Goal: Task Accomplishment & Management: Manage account settings

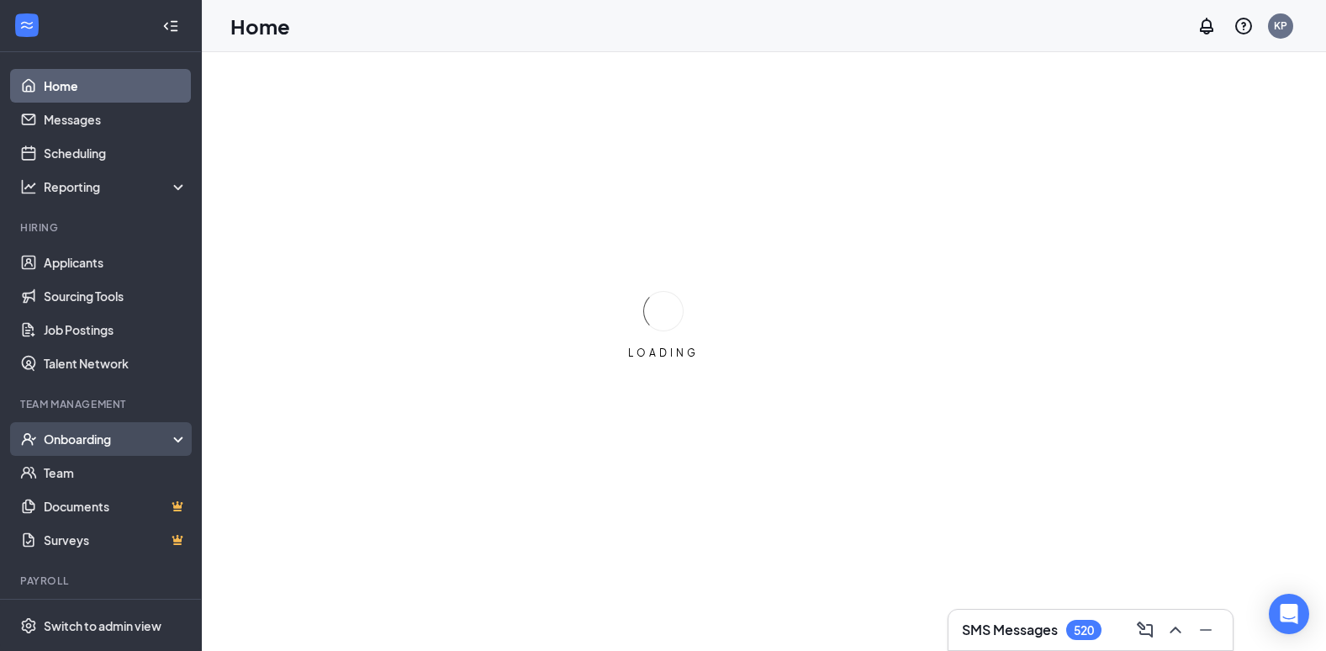
click at [83, 438] on div "Onboarding" at bounding box center [108, 439] width 129 height 17
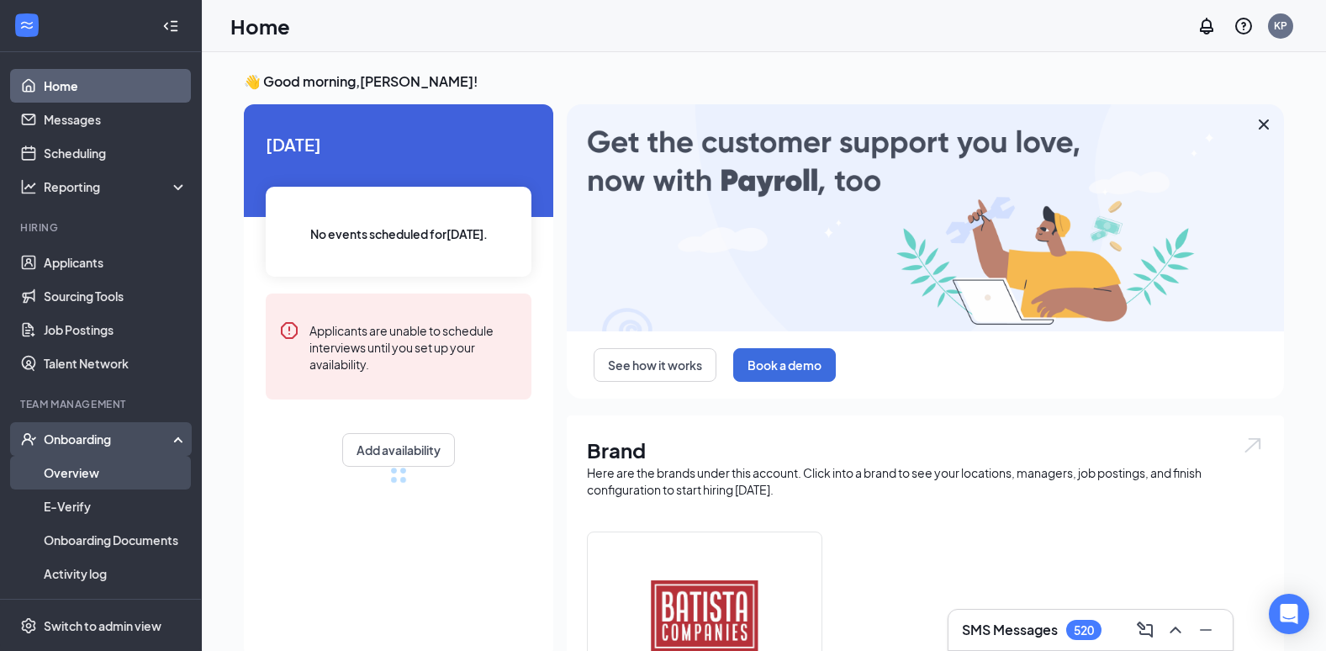
click at [84, 466] on link "Overview" at bounding box center [116, 473] width 144 height 34
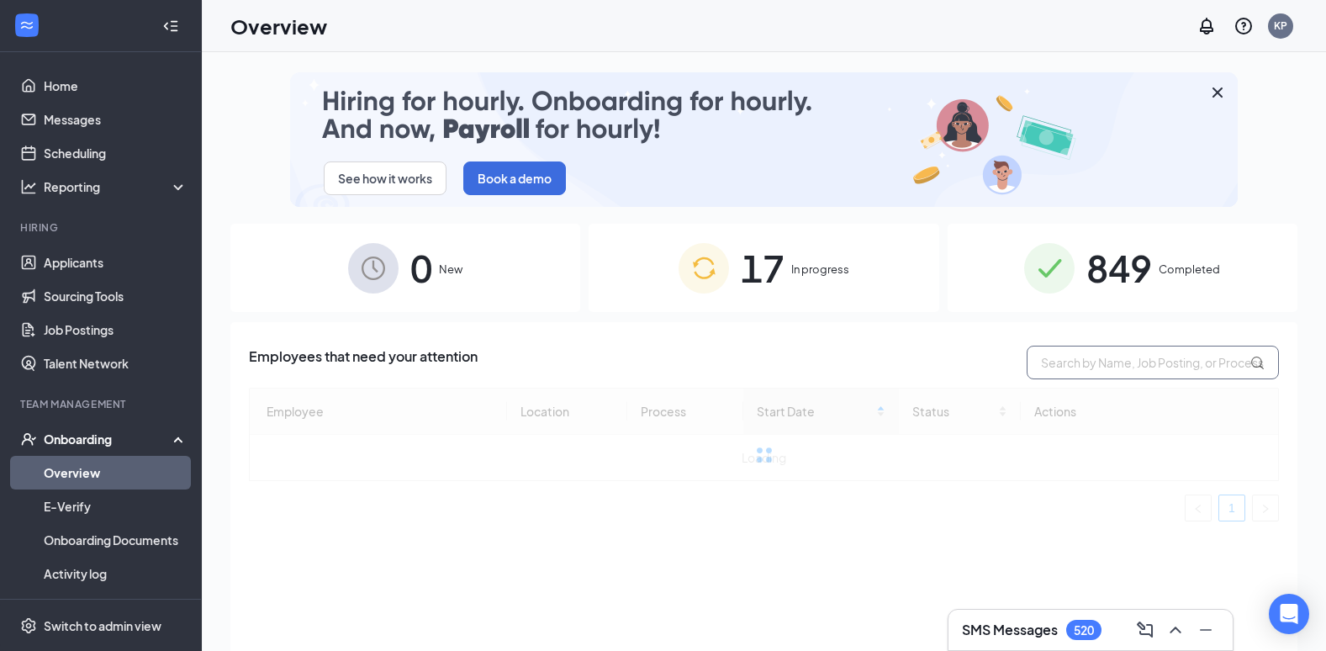
click at [1139, 362] on input "text" at bounding box center [1153, 363] width 252 height 34
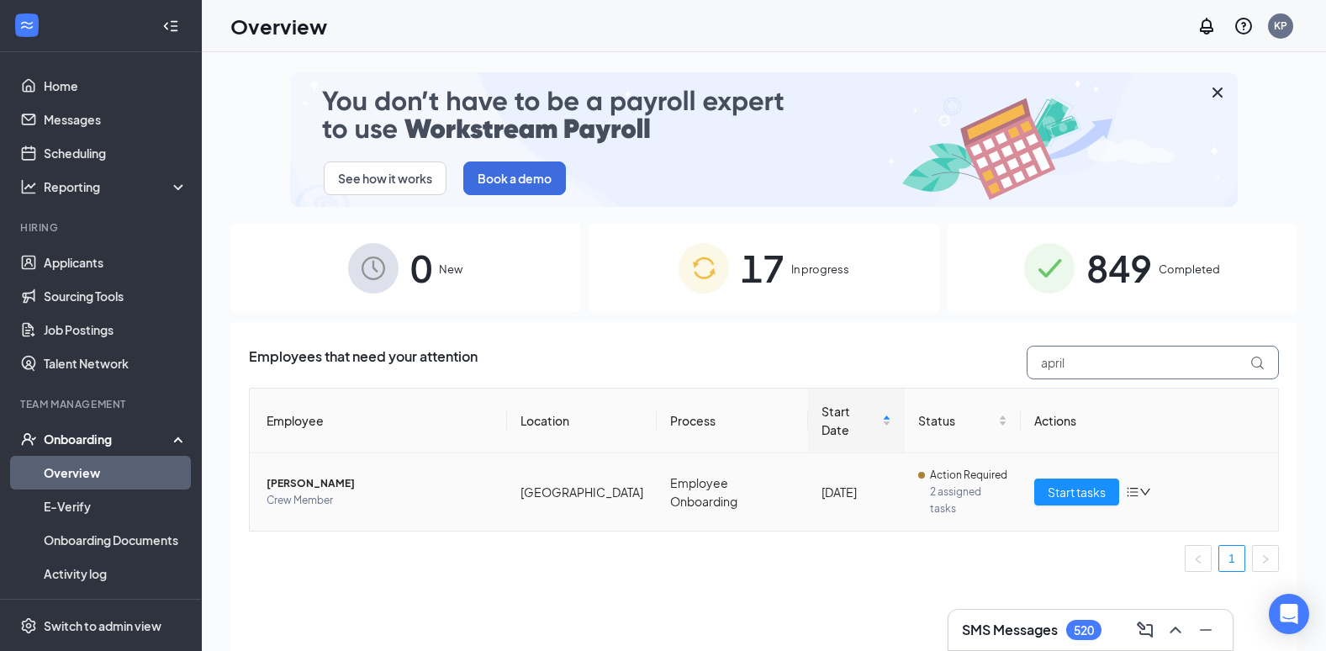
type input "april"
click at [305, 475] on span "[PERSON_NAME]" at bounding box center [380, 483] width 227 height 17
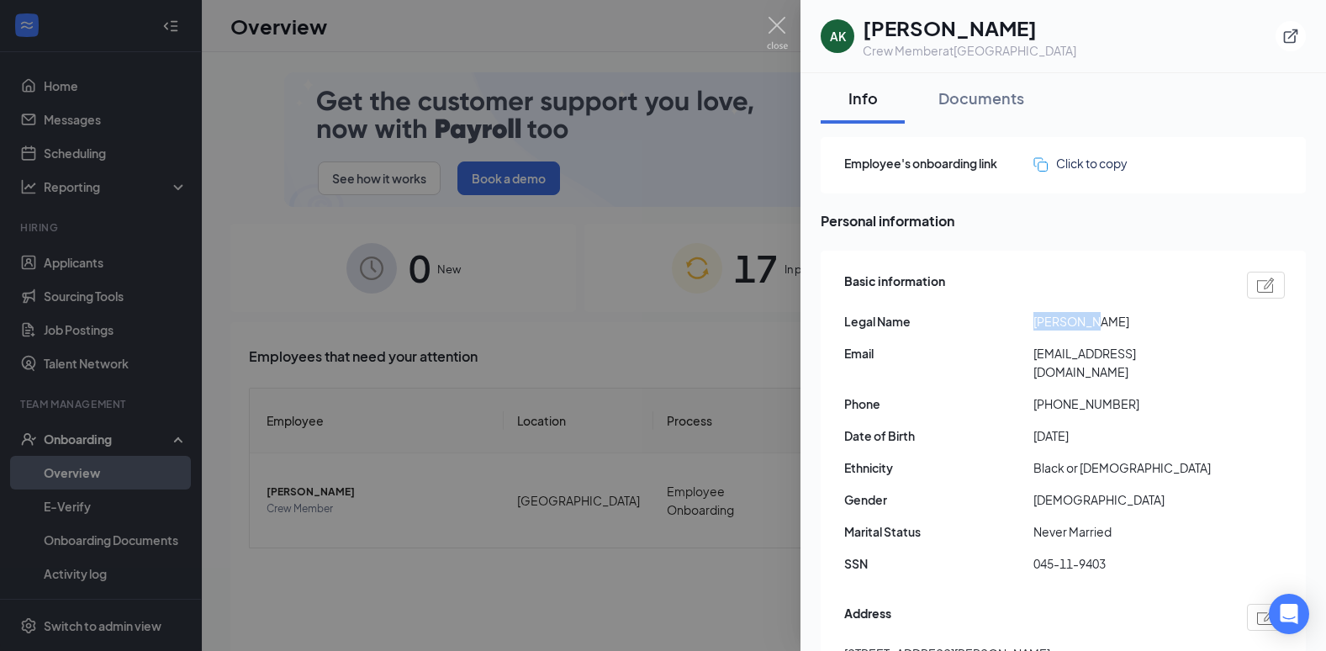
drag, startPoint x: 1073, startPoint y: 327, endPoint x: 1033, endPoint y: 323, distance: 40.6
click at [1033, 323] on div "Legal Name [PERSON_NAME]" at bounding box center [1064, 321] width 441 height 18
drag, startPoint x: 1062, startPoint y: 547, endPoint x: 1032, endPoint y: 547, distance: 30.3
click at [1032, 554] on div "SSN 045-11-9403" at bounding box center [1064, 563] width 441 height 18
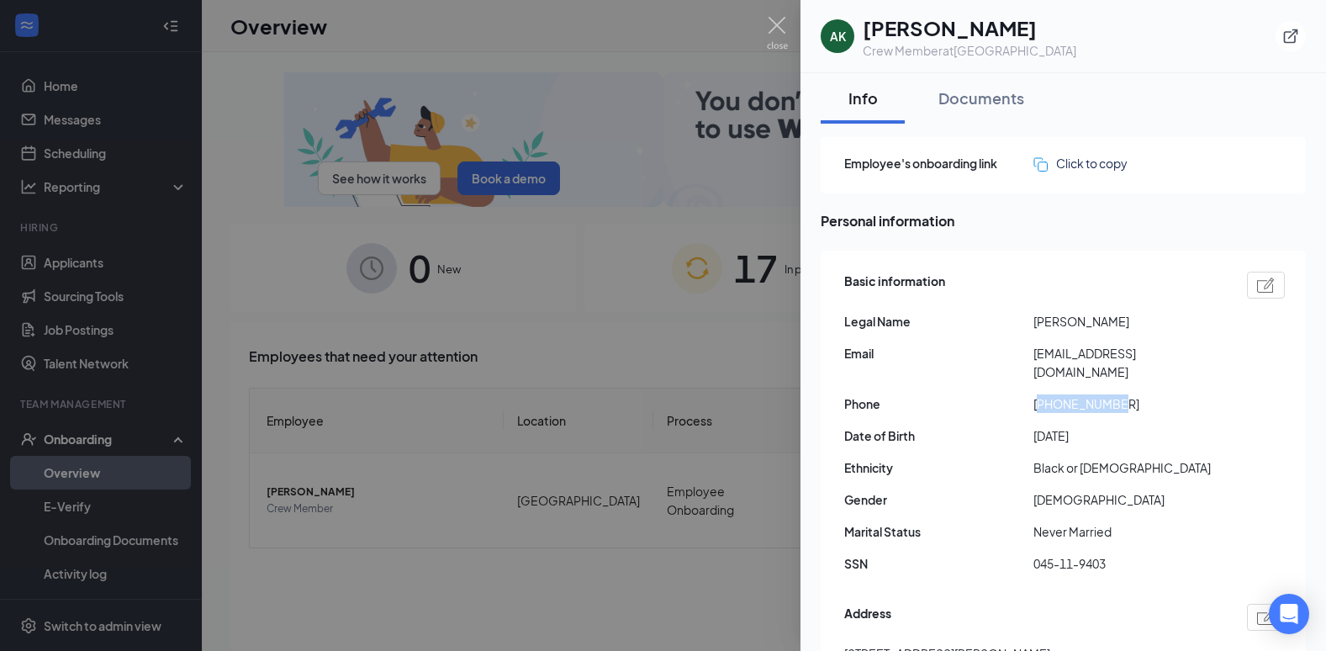
drag, startPoint x: 1116, startPoint y: 389, endPoint x: 1044, endPoint y: 386, distance: 72.4
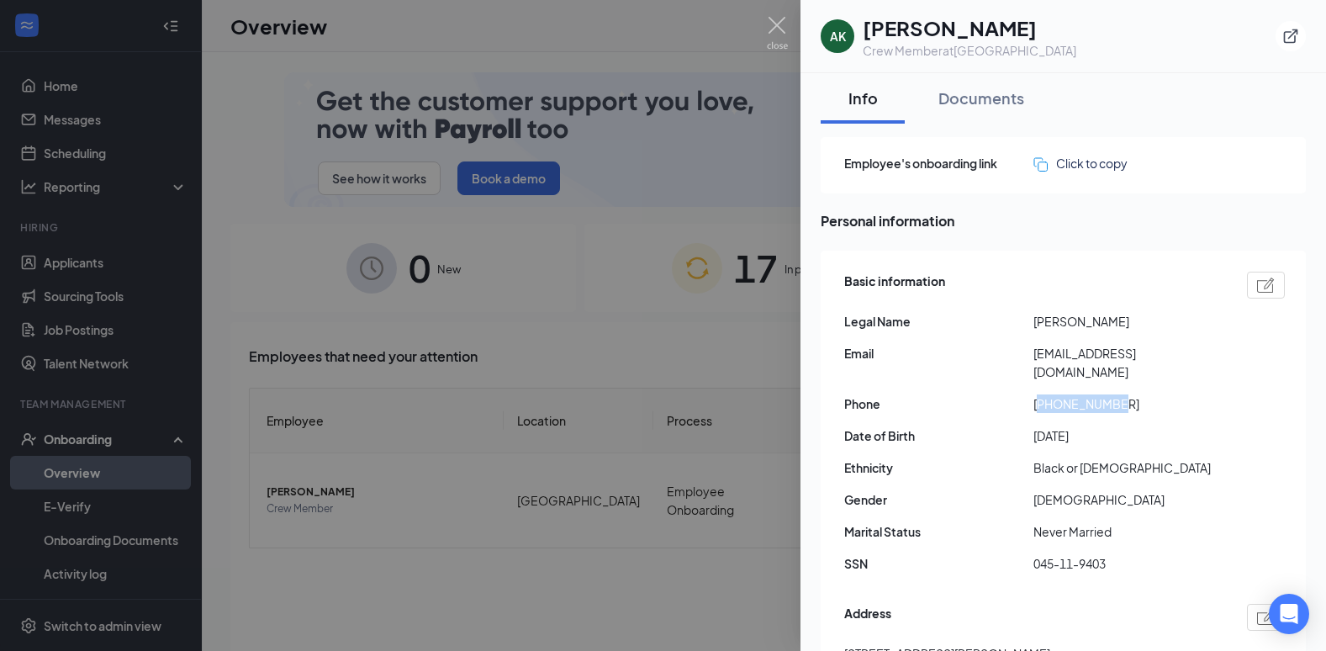
click at [1044, 394] on span "[PHONE_NUMBER]" at bounding box center [1127, 403] width 189 height 18
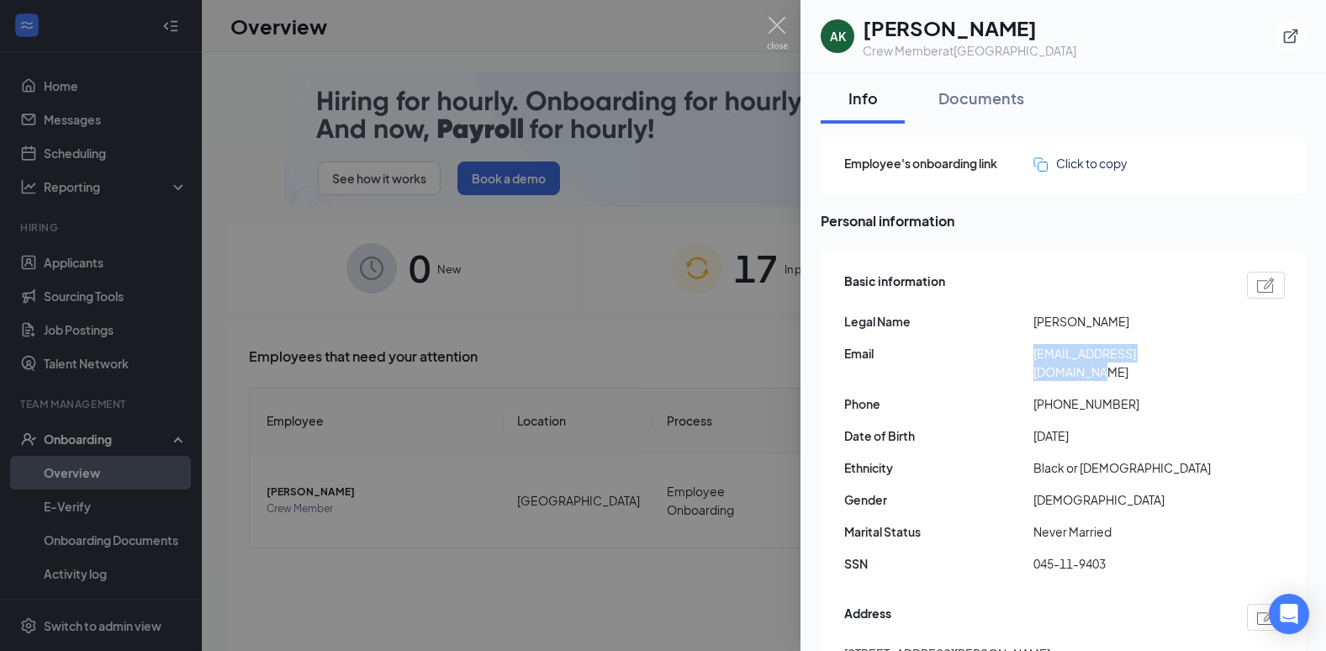
drag, startPoint x: 1201, startPoint y: 360, endPoint x: 1036, endPoint y: 356, distance: 164.9
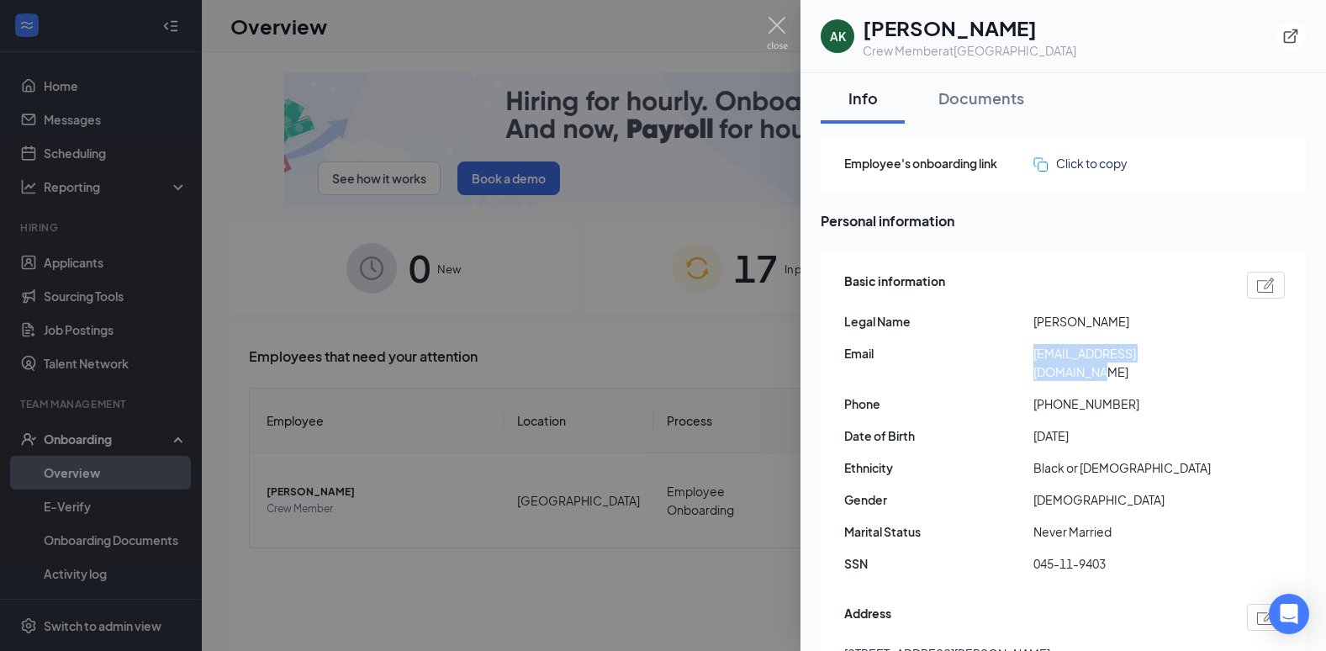
click at [1036, 356] on span "[EMAIL_ADDRESS][DOMAIN_NAME]" at bounding box center [1127, 362] width 189 height 37
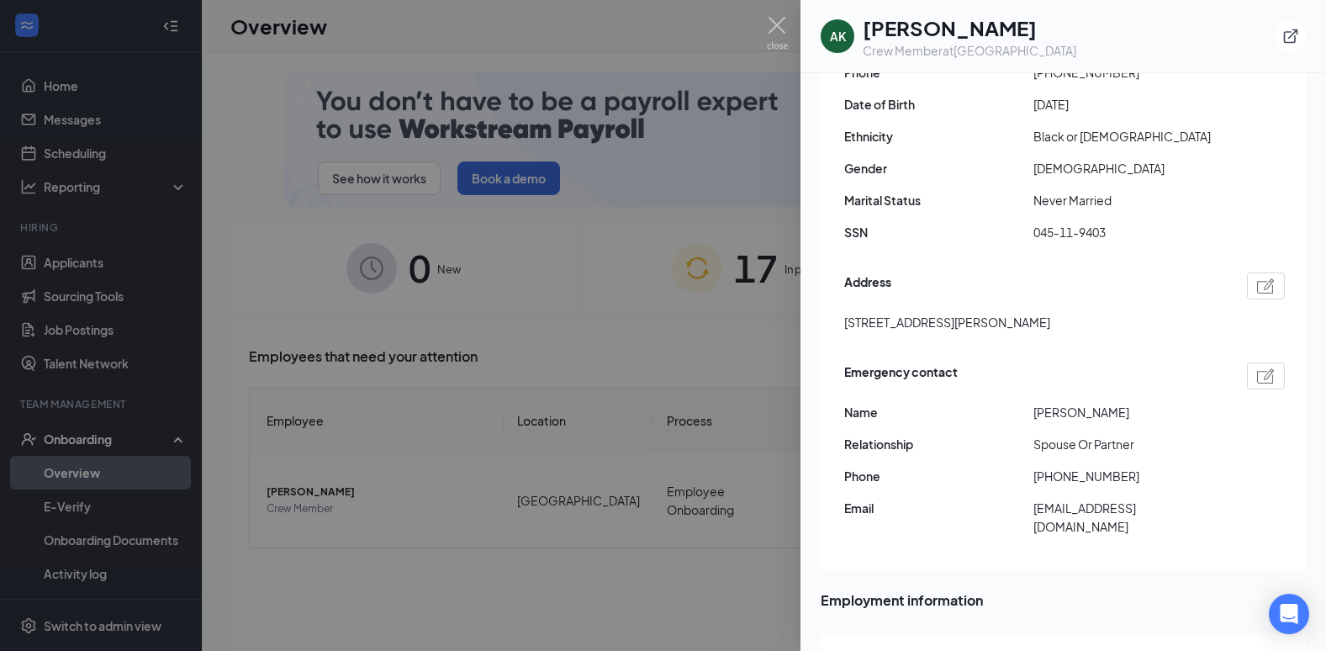
scroll to position [336, 0]
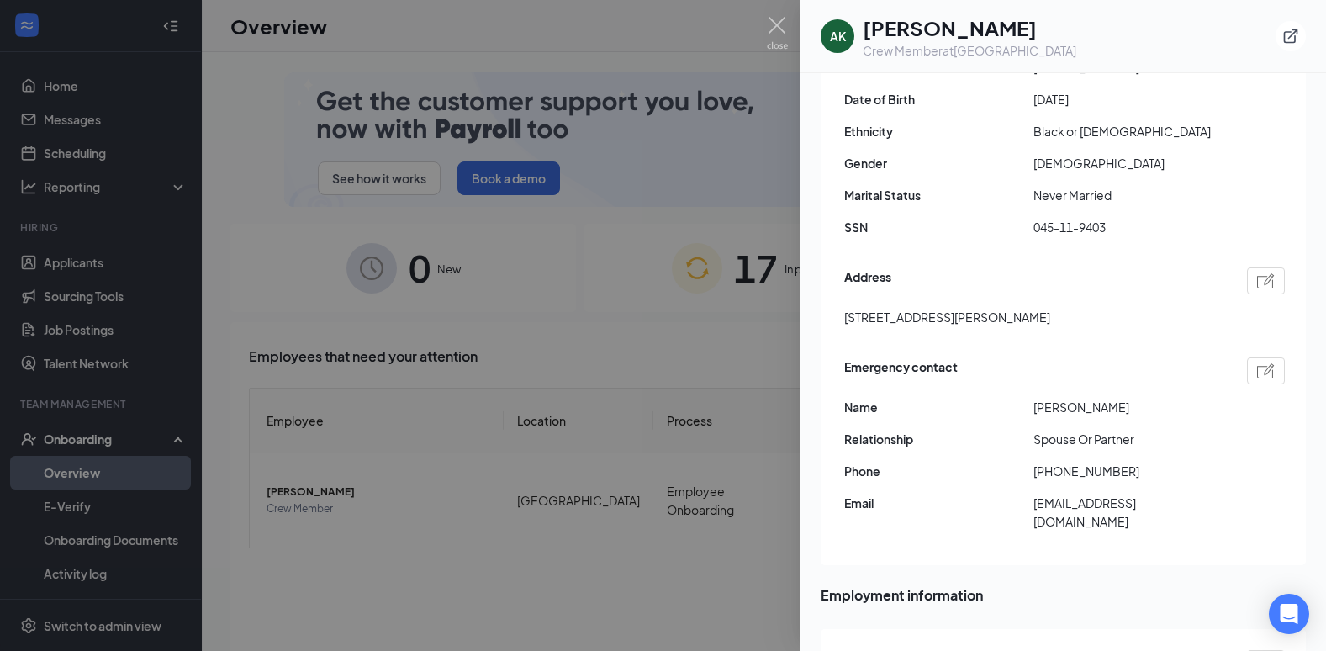
drag, startPoint x: 1101, startPoint y: 394, endPoint x: 1033, endPoint y: 388, distance: 68.4
click at [1033, 398] on div "Name [PERSON_NAME]" at bounding box center [1064, 407] width 441 height 18
drag, startPoint x: 1033, startPoint y: 388, endPoint x: 1042, endPoint y: 388, distance: 9.2
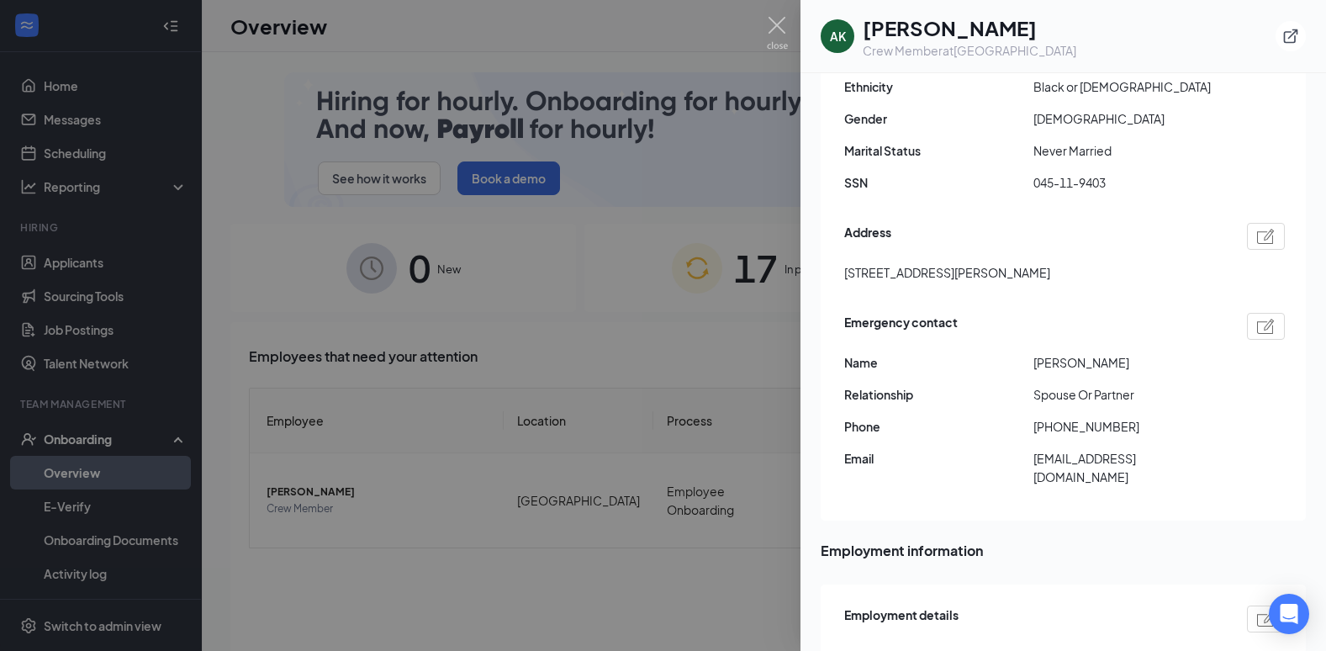
scroll to position [420, 0]
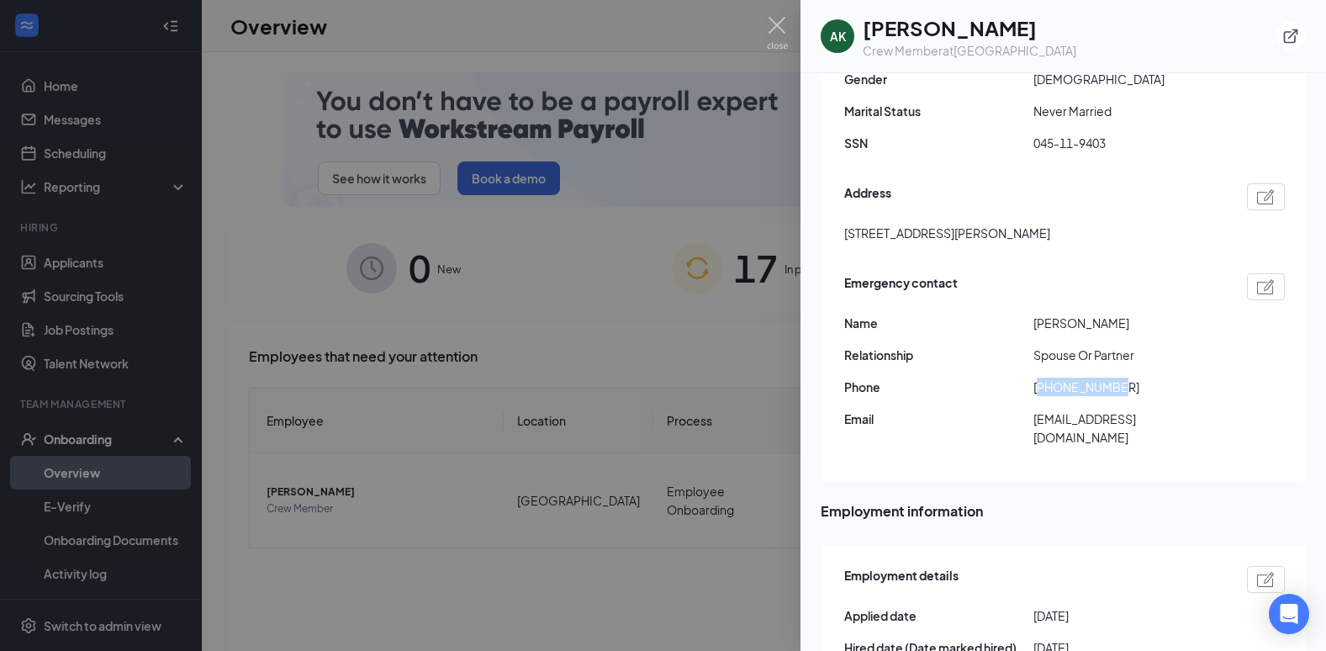
drag, startPoint x: 1128, startPoint y: 366, endPoint x: 1042, endPoint y: 367, distance: 85.8
click at [1042, 378] on span "[PHONE_NUMBER]" at bounding box center [1127, 387] width 189 height 18
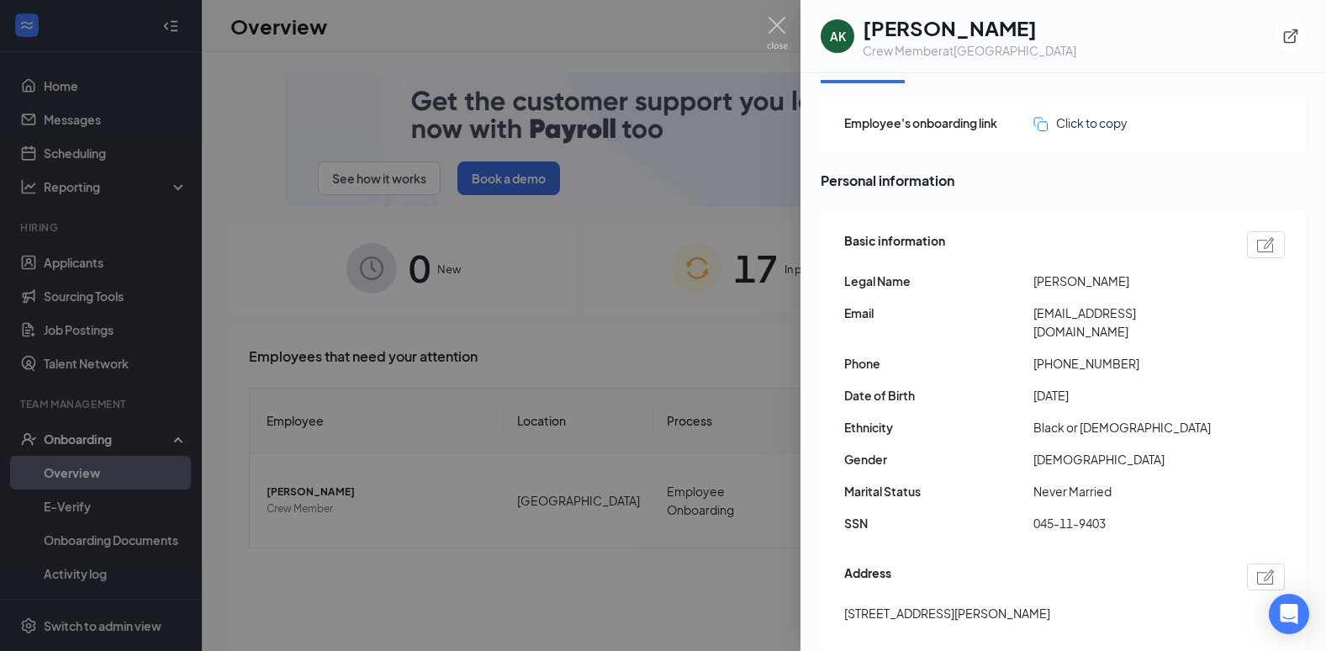
scroll to position [0, 0]
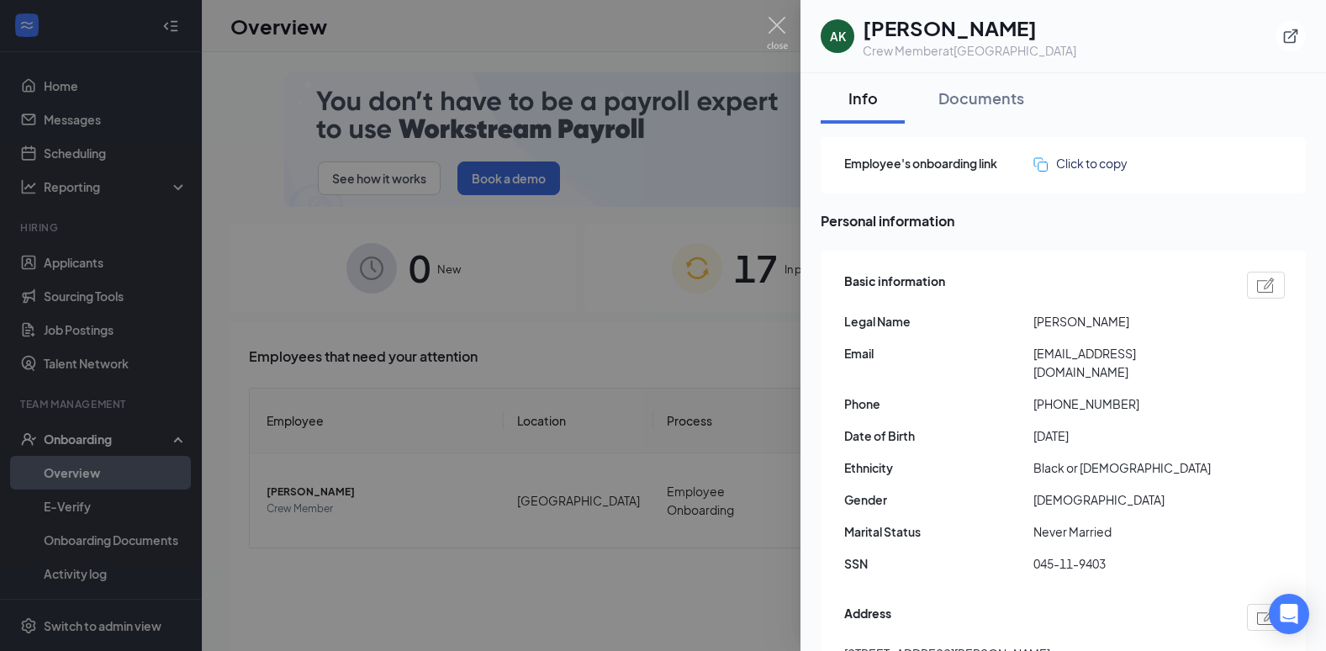
click at [986, 96] on div "Documents" at bounding box center [981, 97] width 86 height 21
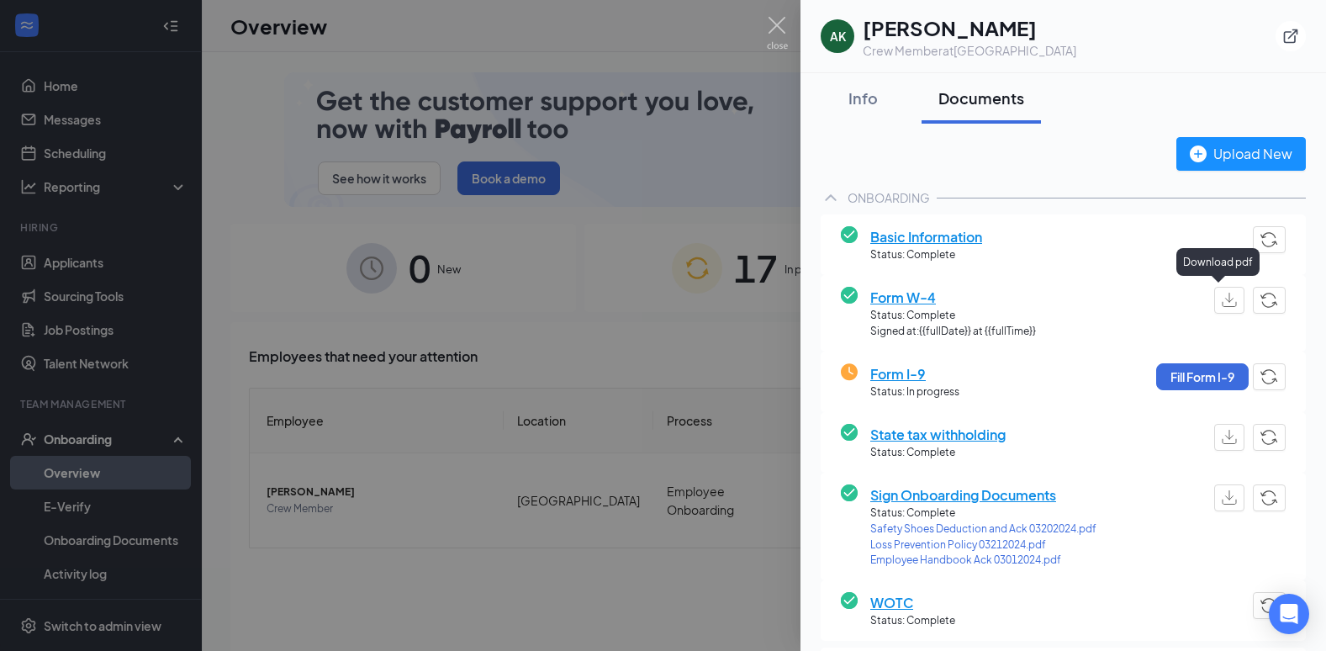
click at [1222, 303] on img "button" at bounding box center [1229, 300] width 15 height 14
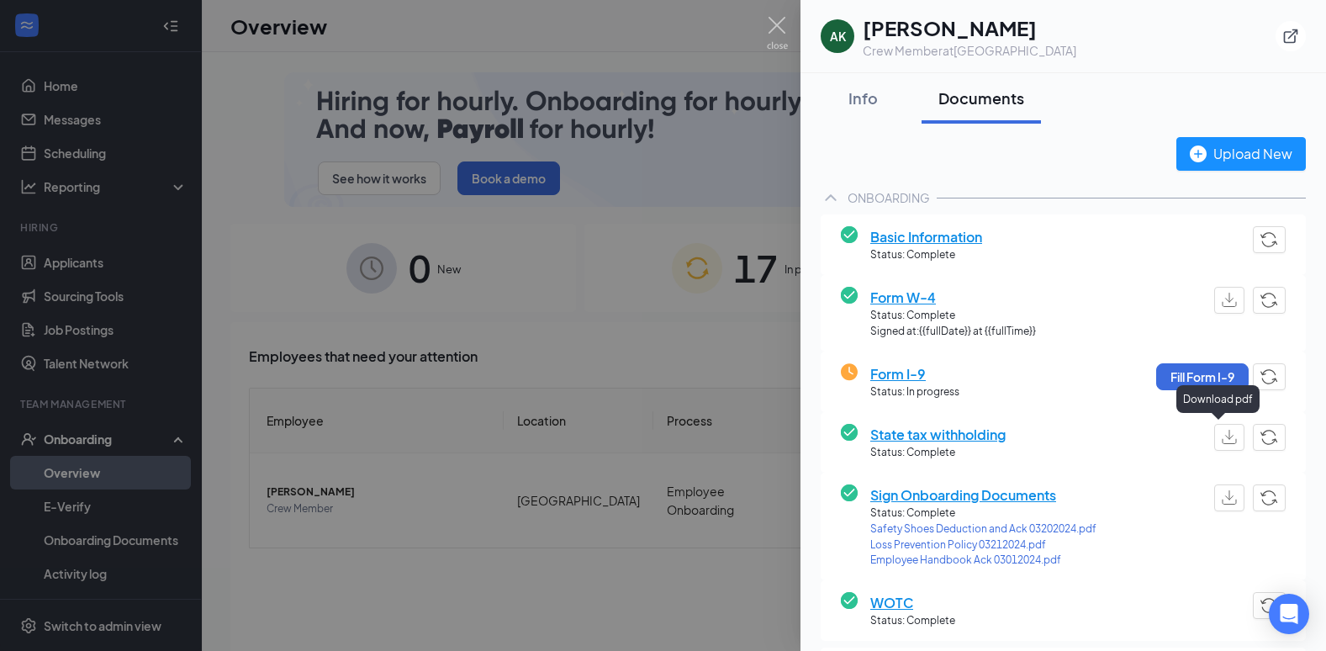
click at [1222, 439] on img "button" at bounding box center [1229, 437] width 15 height 14
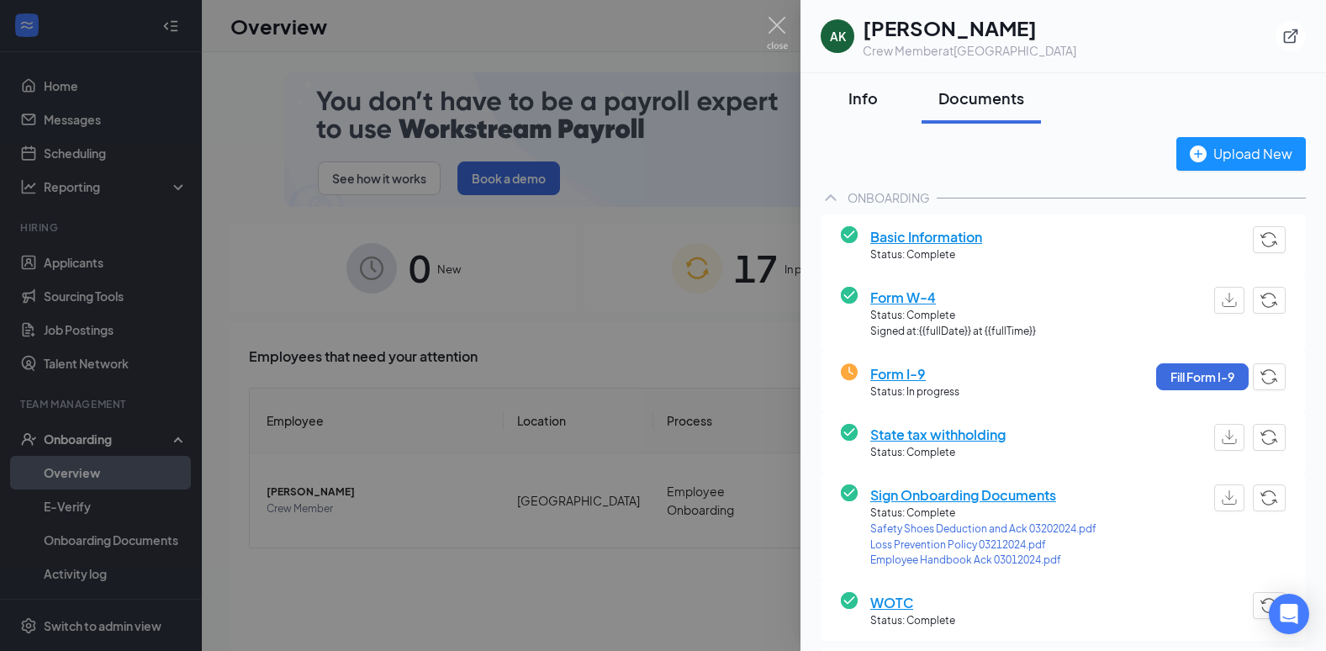
click at [863, 99] on div "Info" at bounding box center [863, 97] width 50 height 21
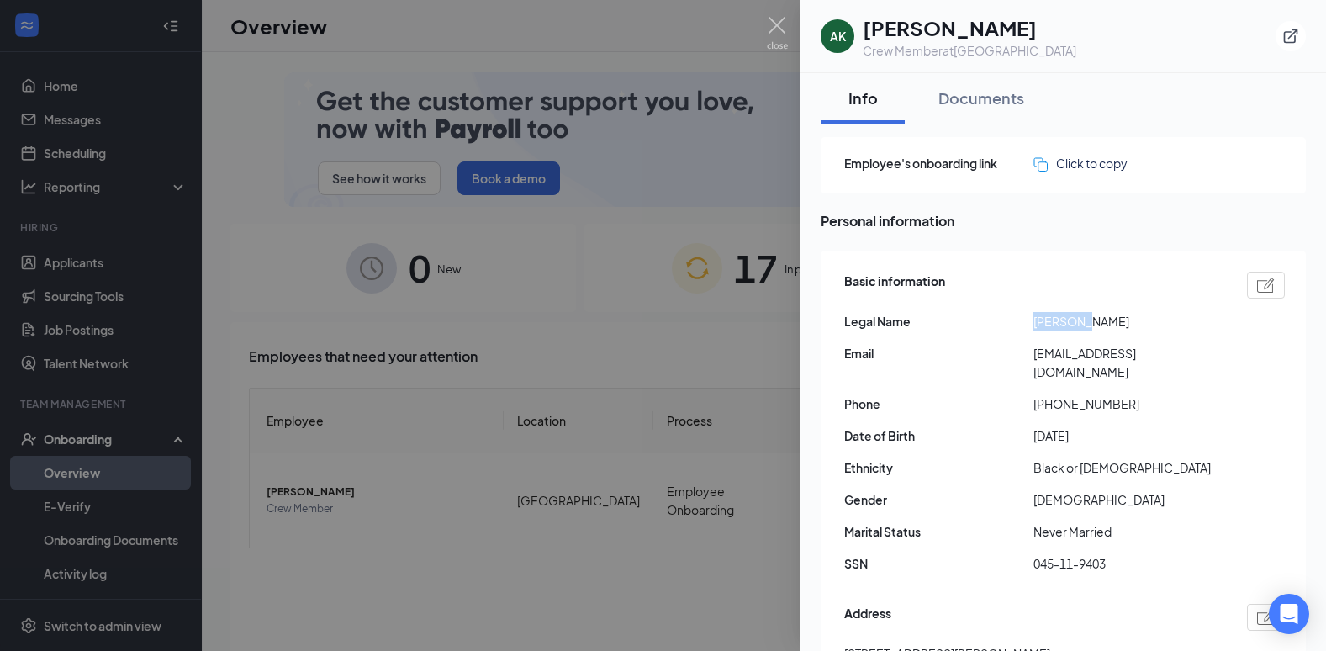
drag, startPoint x: 1075, startPoint y: 323, endPoint x: 1035, endPoint y: 323, distance: 39.5
click at [1035, 323] on span "[PERSON_NAME]" at bounding box center [1127, 321] width 189 height 18
drag, startPoint x: 1035, startPoint y: 323, endPoint x: 1082, endPoint y: 322, distance: 47.1
click at [1083, 322] on span "[PERSON_NAME]" at bounding box center [1127, 321] width 189 height 18
drag, startPoint x: 1078, startPoint y: 321, endPoint x: 1033, endPoint y: 321, distance: 45.4
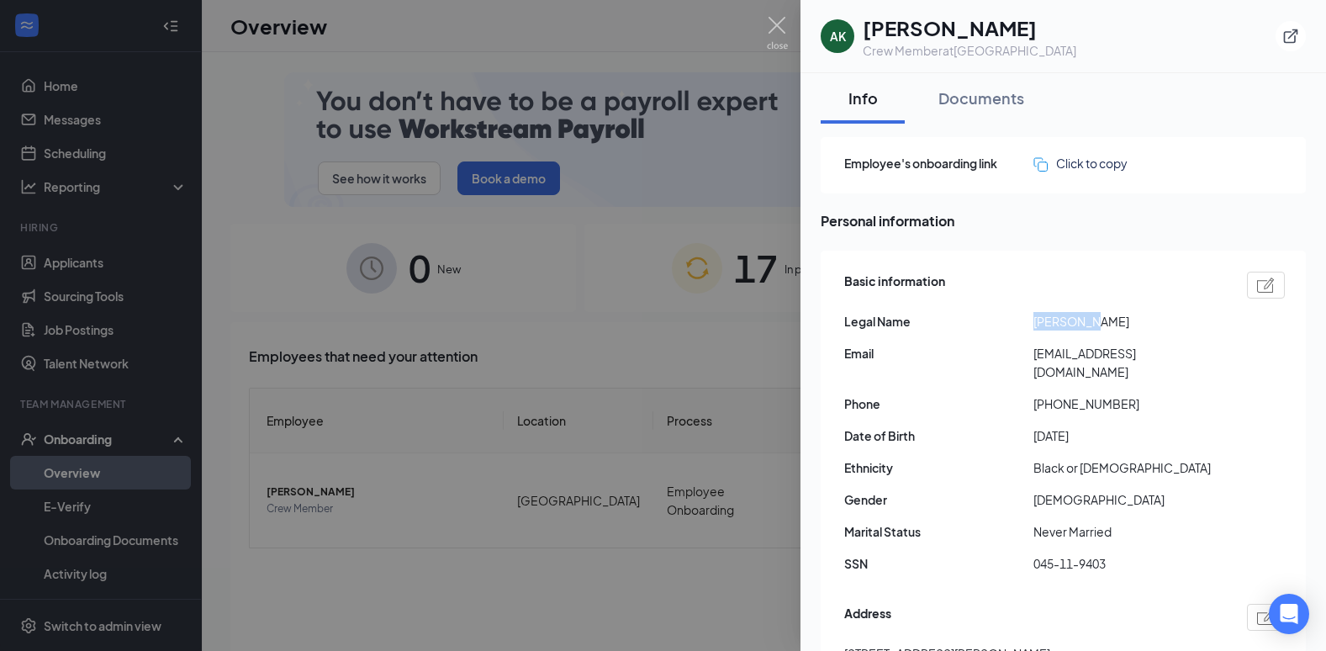
click at [1033, 321] on div "Legal Name [PERSON_NAME]" at bounding box center [1064, 321] width 441 height 18
drag, startPoint x: 1033, startPoint y: 321, endPoint x: 1044, endPoint y: 323, distance: 11.1
copy div "Aprilrain"
click at [774, 28] on img at bounding box center [777, 33] width 21 height 33
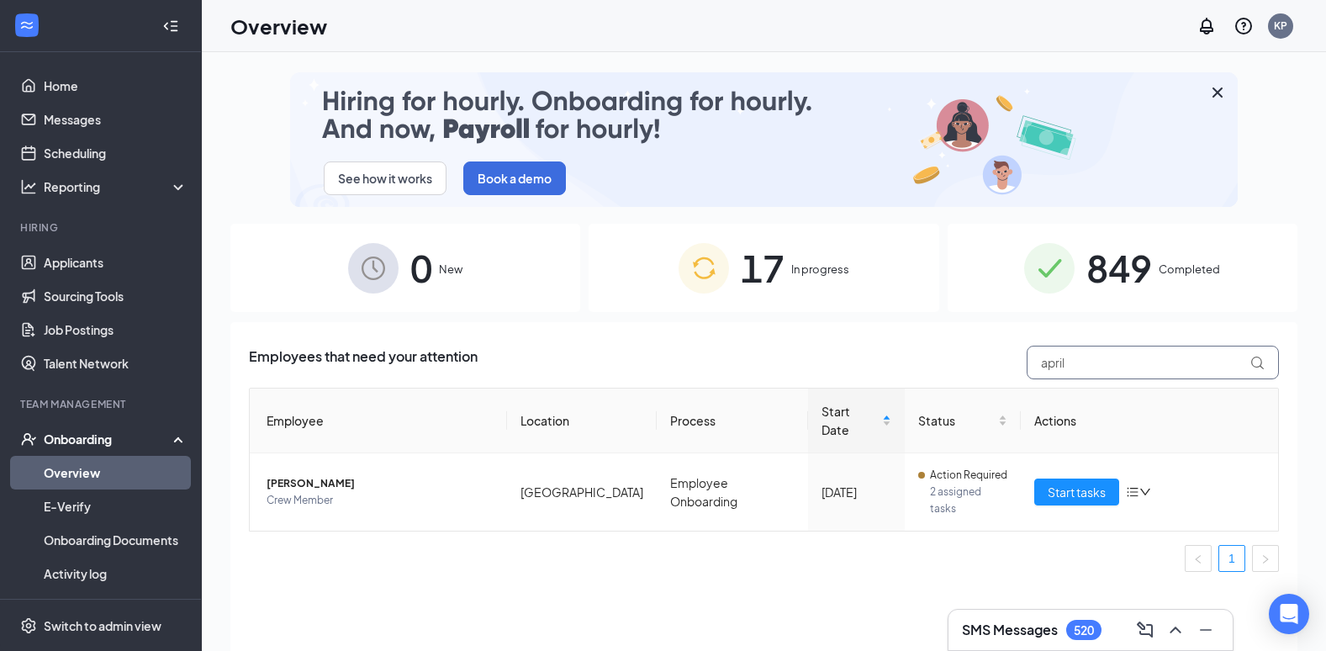
drag, startPoint x: 1018, startPoint y: 364, endPoint x: 955, endPoint y: 361, distance: 63.2
click at [958, 361] on div "Employees that need your attention april" at bounding box center [764, 363] width 1030 height 34
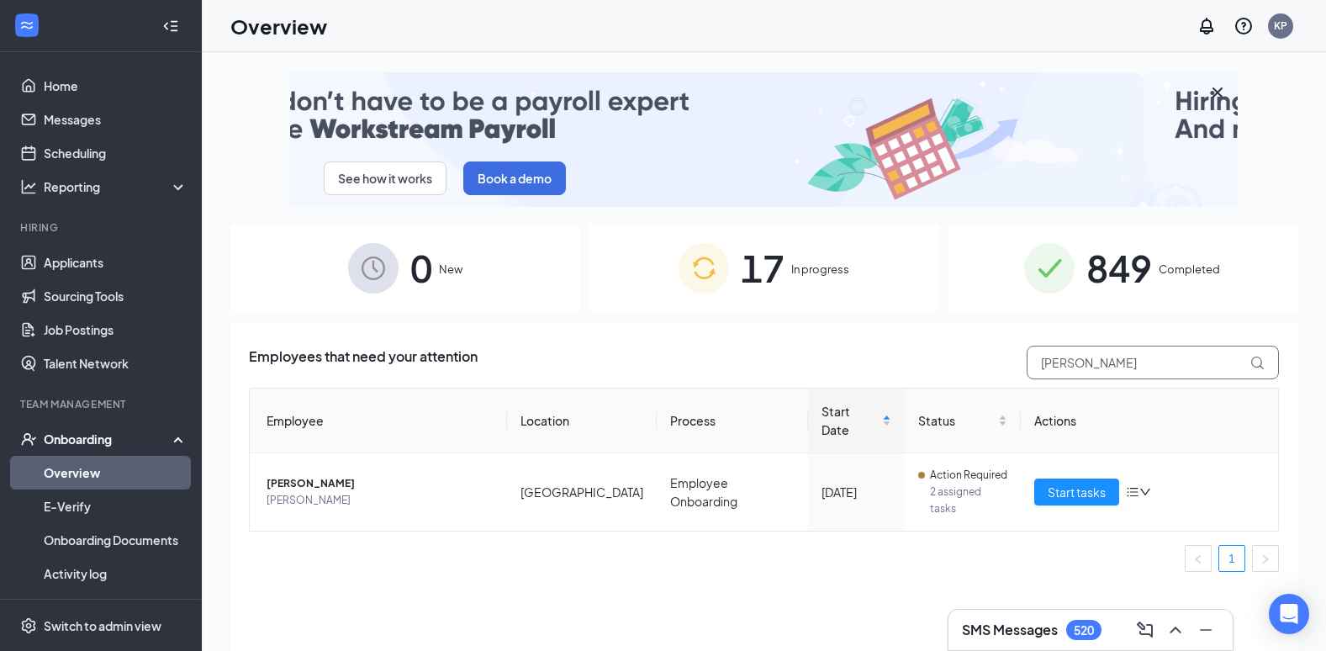
type input "[PERSON_NAME]"
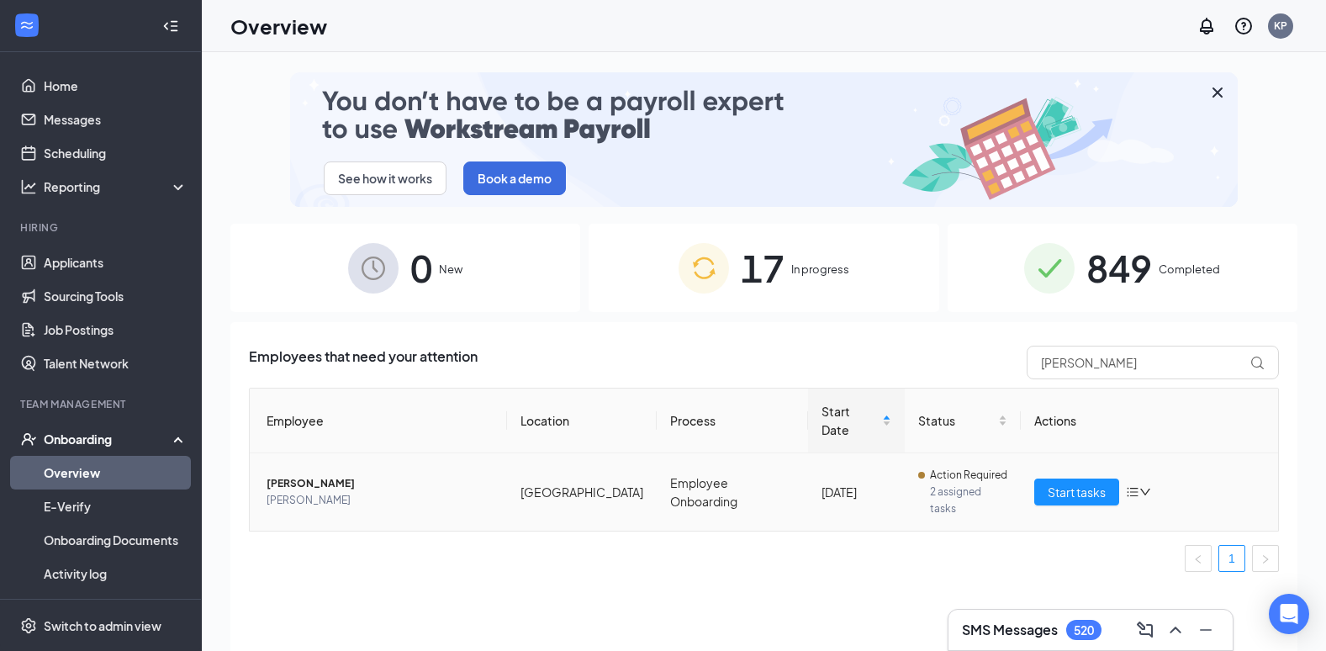
click at [311, 475] on span "[PERSON_NAME]" at bounding box center [380, 483] width 227 height 17
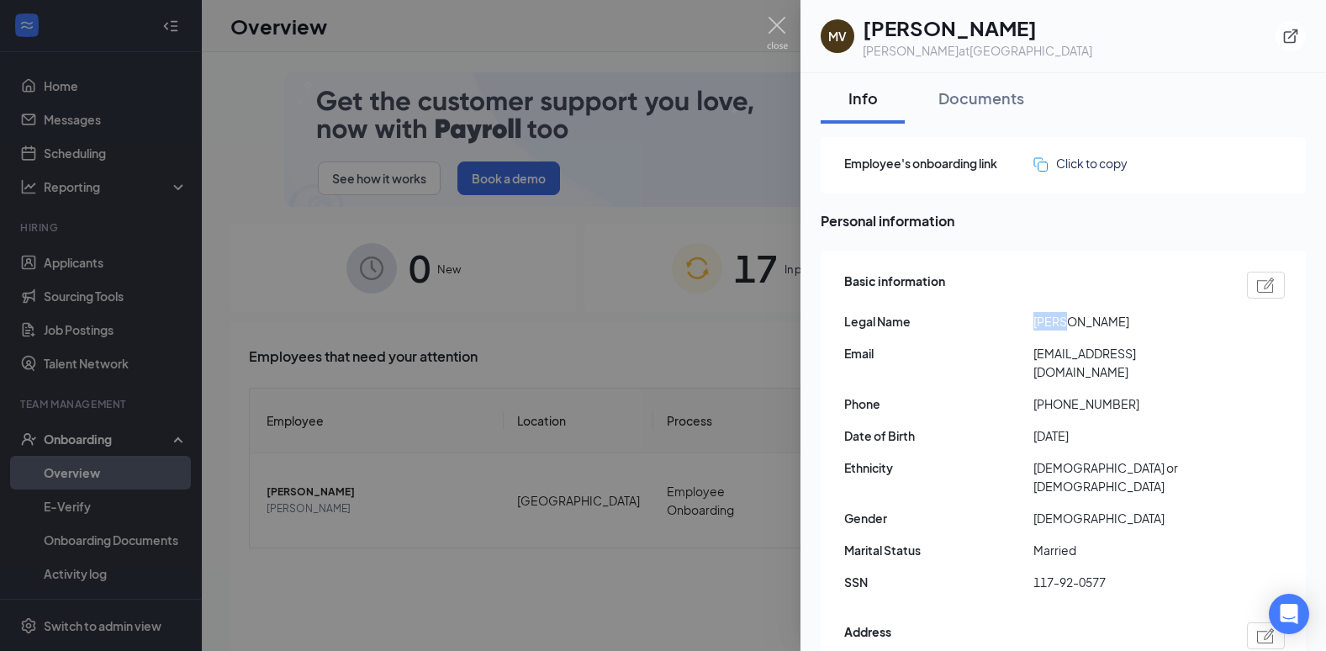
drag, startPoint x: 1061, startPoint y: 322, endPoint x: 1034, endPoint y: 322, distance: 26.9
click at [1034, 322] on span "[PERSON_NAME]" at bounding box center [1127, 321] width 189 height 18
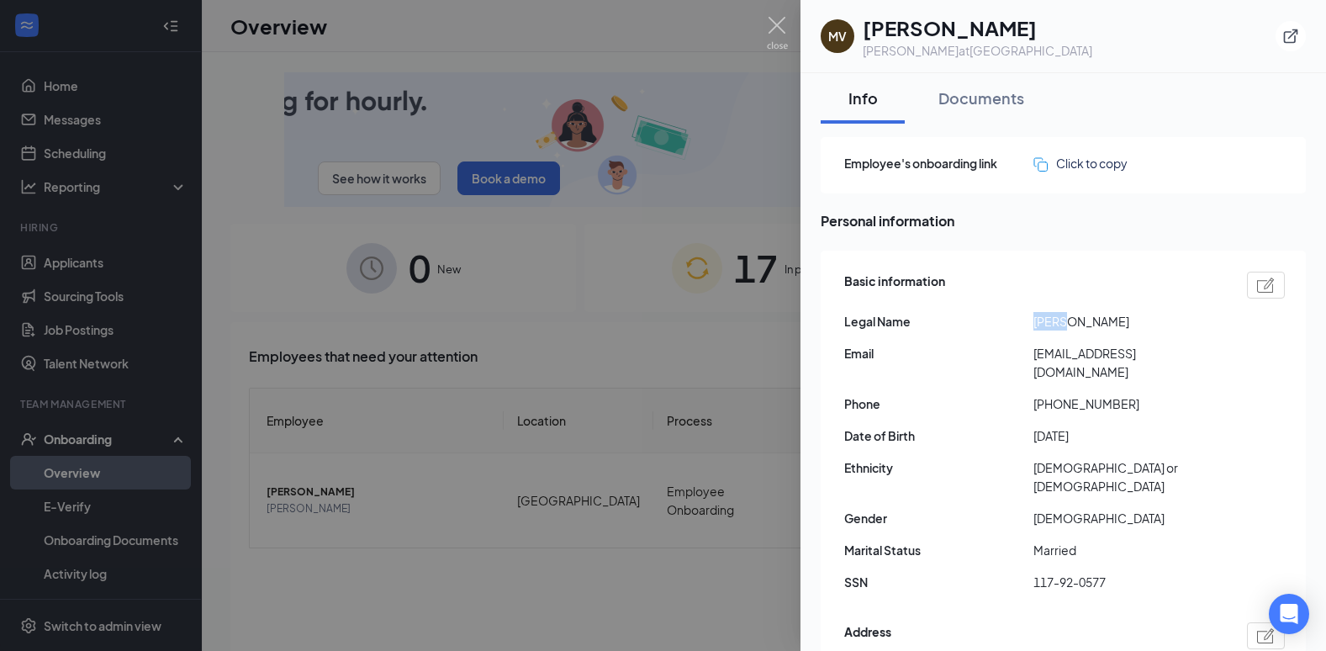
drag, startPoint x: 1034, startPoint y: 322, endPoint x: 1068, endPoint y: 322, distance: 33.6
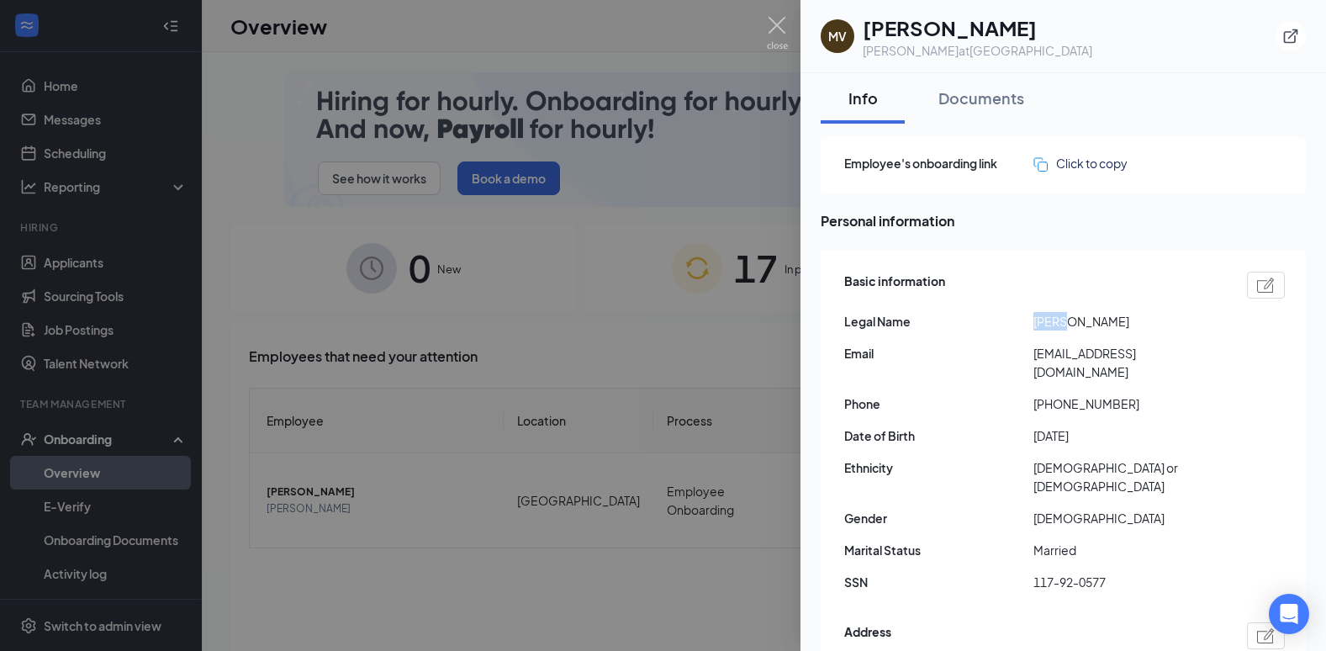
click at [1069, 322] on span "[PERSON_NAME]" at bounding box center [1127, 321] width 189 height 18
drag, startPoint x: 1068, startPoint y: 322, endPoint x: 1043, endPoint y: 323, distance: 25.2
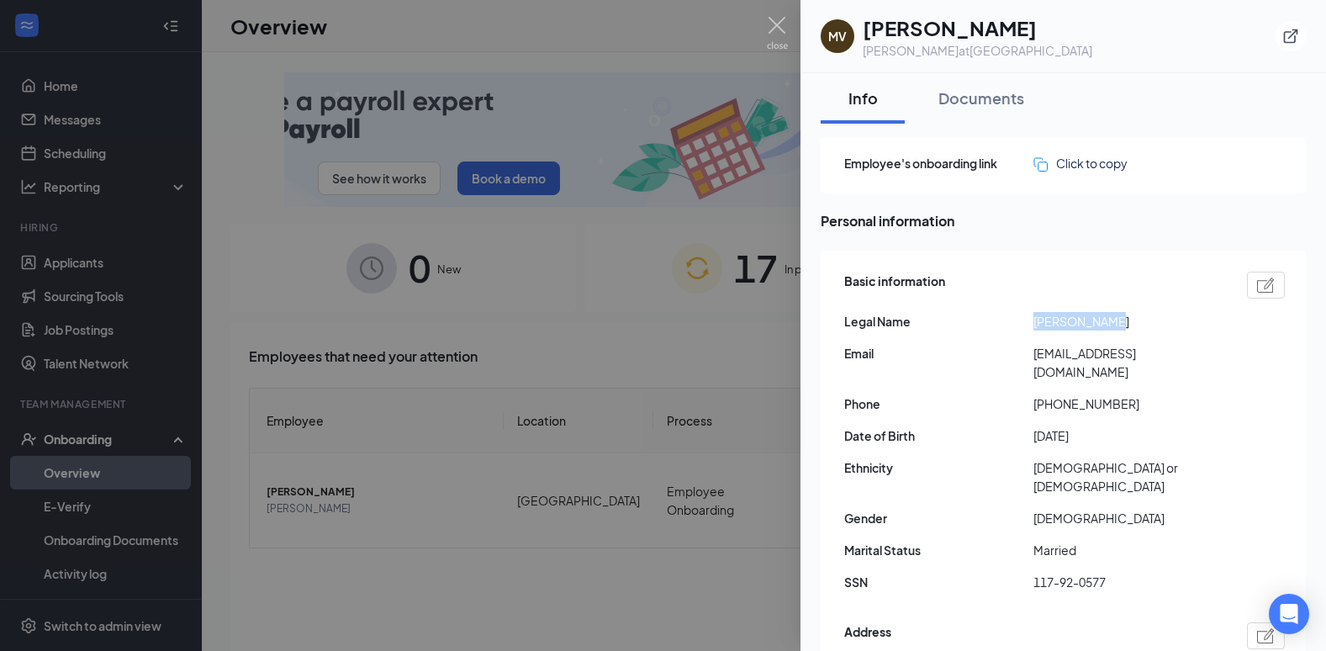
click at [1043, 323] on span "[PERSON_NAME]" at bounding box center [1127, 321] width 189 height 18
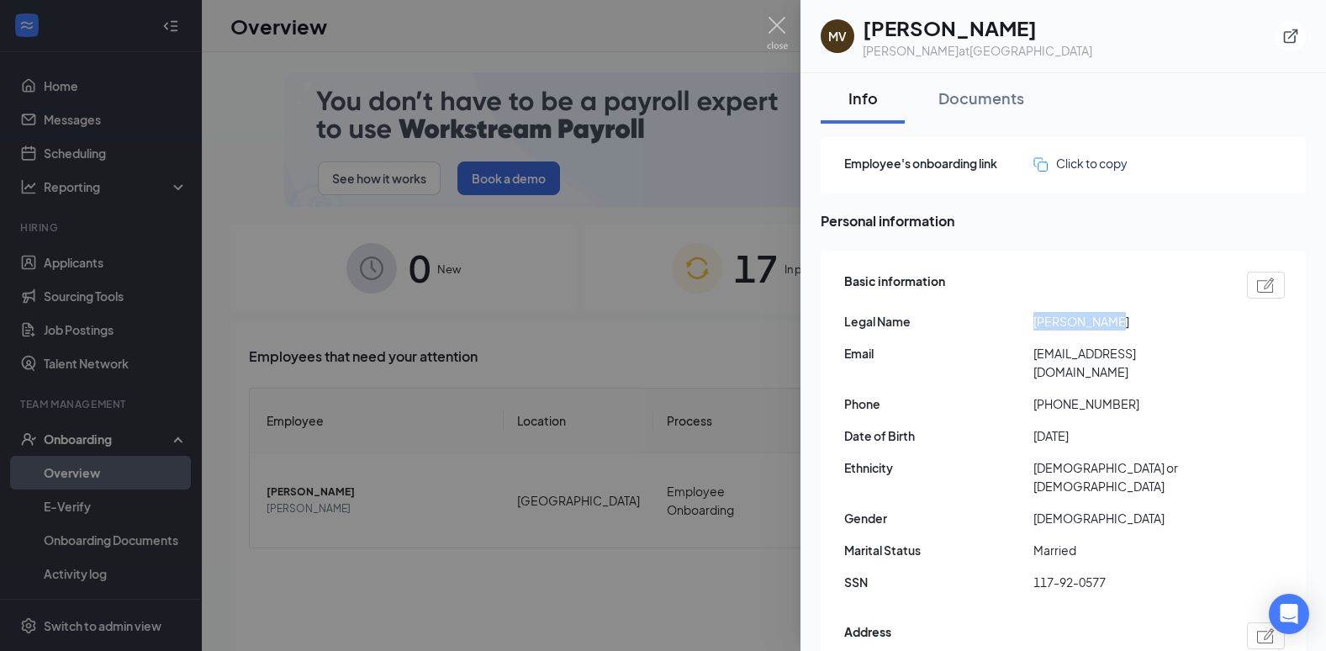
drag, startPoint x: 1043, startPoint y: 323, endPoint x: 1055, endPoint y: 324, distance: 12.6
click at [1054, 324] on span "[PERSON_NAME]" at bounding box center [1127, 321] width 189 height 18
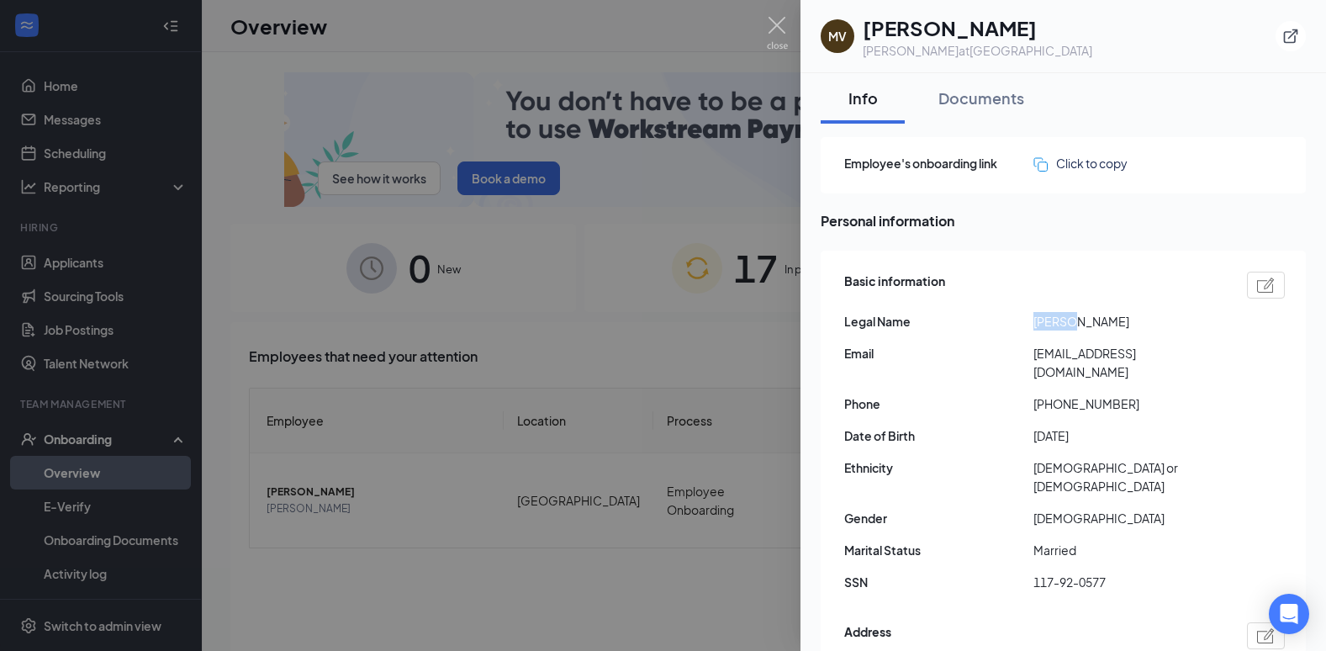
drag, startPoint x: 1067, startPoint y: 321, endPoint x: 1037, endPoint y: 320, distance: 30.3
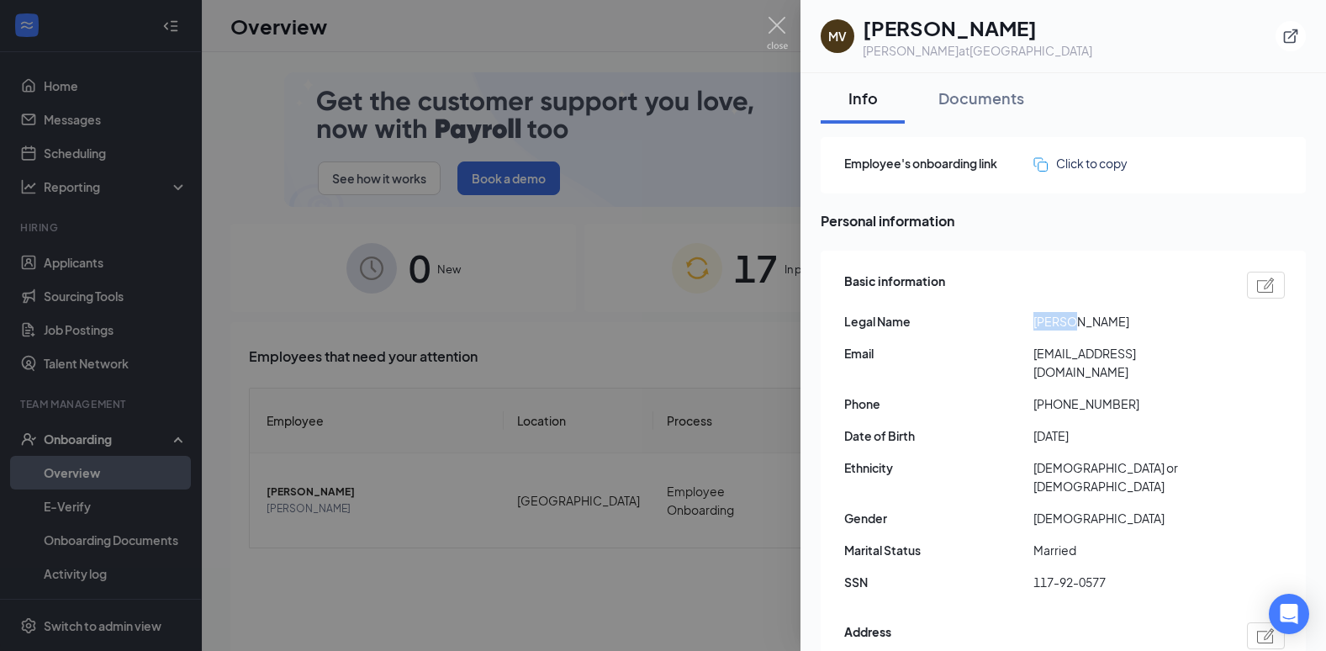
click at [1037, 320] on span "[PERSON_NAME]" at bounding box center [1127, 321] width 189 height 18
drag, startPoint x: 1037, startPoint y: 320, endPoint x: 1051, endPoint y: 322, distance: 14.4
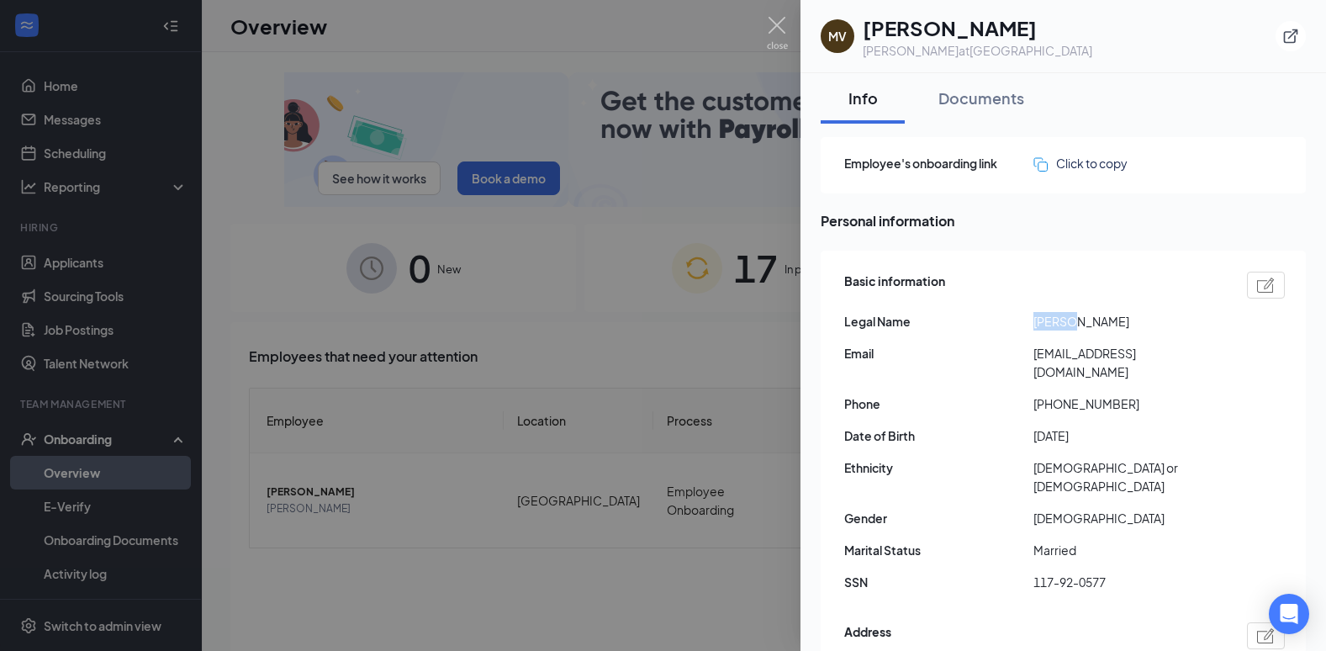
copy span "[PERSON_NAME]"
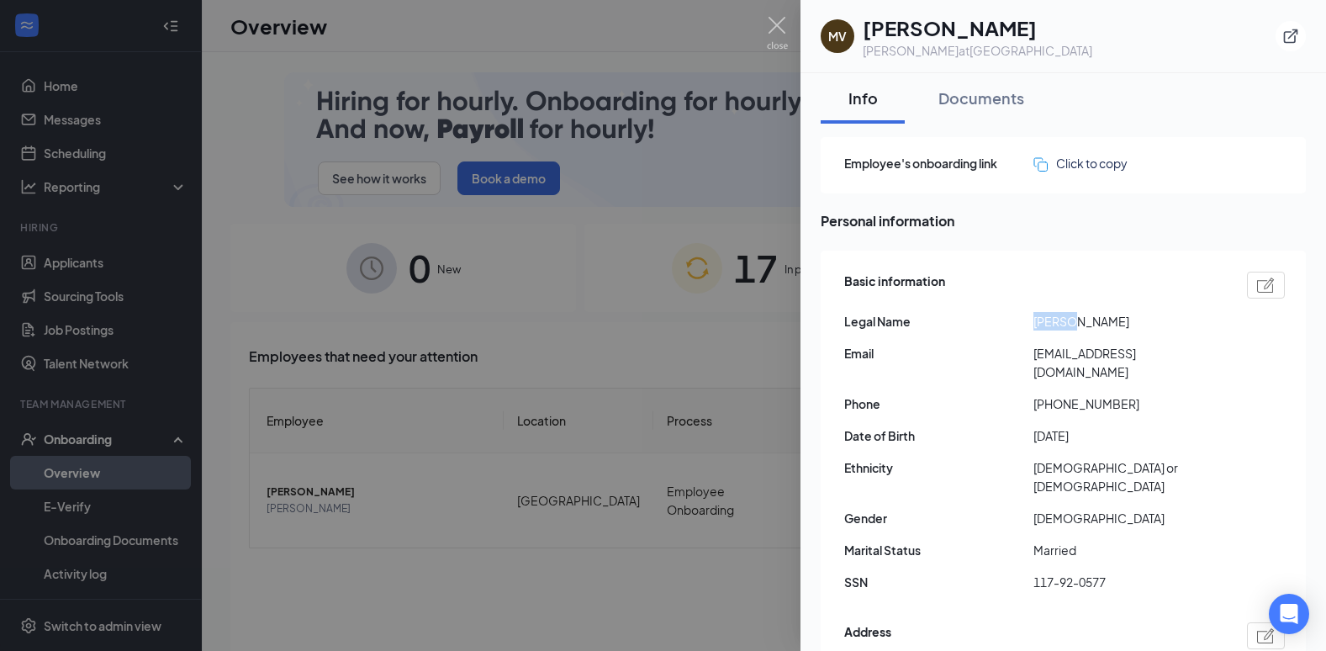
copy span "[PERSON_NAME]"
